Goal: Task Accomplishment & Management: Manage account settings

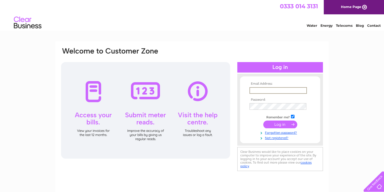
click at [262, 91] on input "text" at bounding box center [277, 90] width 57 height 7
type input "rob_tosh@yahoo.co.uk"
click at [278, 124] on input "submit" at bounding box center [280, 125] width 34 height 8
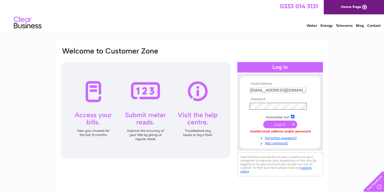
click at [270, 126] on input "submit" at bounding box center [280, 125] width 34 height 8
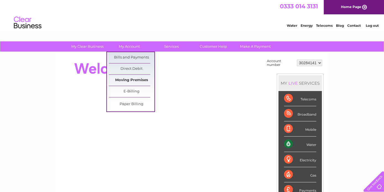
click at [132, 79] on link "Moving Premises" at bounding box center [132, 80] width 46 height 11
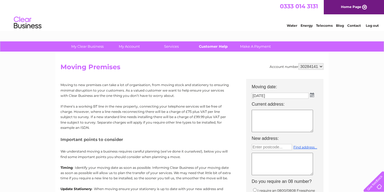
click at [208, 50] on link "Customer Help" at bounding box center [213, 46] width 46 height 10
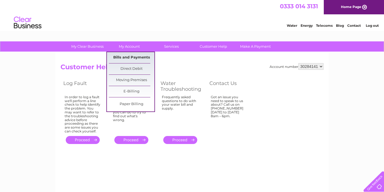
click at [132, 60] on link "Bills and Payments" at bounding box center [132, 57] width 46 height 11
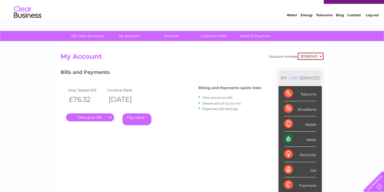
scroll to position [36, 0]
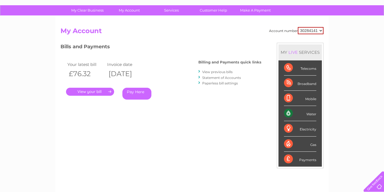
click at [96, 91] on link "." at bounding box center [90, 92] width 48 height 8
